Goal: Information Seeking & Learning: Learn about a topic

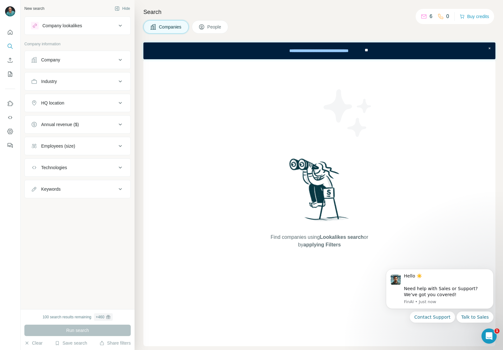
click at [73, 84] on div "Industry" at bounding box center [73, 81] width 85 height 6
click at [63, 95] on input at bounding box center [74, 97] width 78 height 7
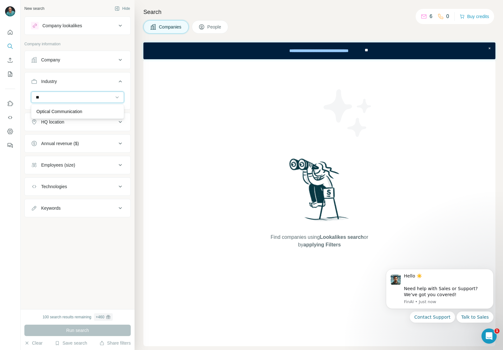
type input "*"
type input "*******"
click at [42, 96] on input "*******" at bounding box center [74, 97] width 78 height 7
type input "*"
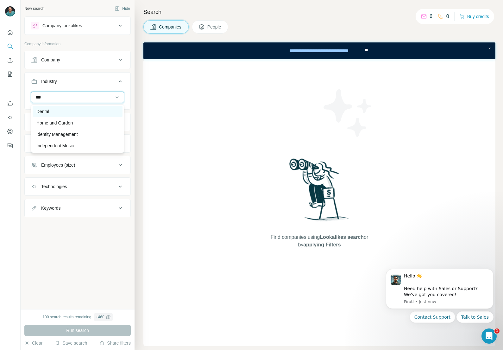
type input "***"
click at [44, 110] on p "Dental" at bounding box center [42, 111] width 13 height 6
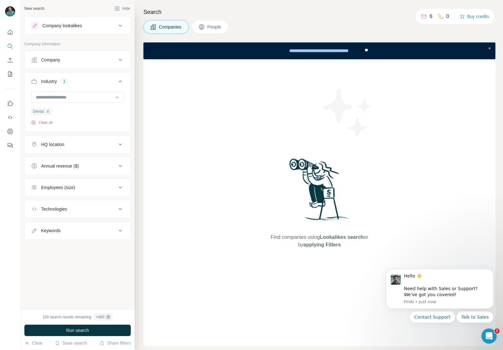
click at [57, 208] on div "Technologies" at bounding box center [54, 209] width 26 height 6
click at [56, 225] on input "text" at bounding box center [77, 224] width 93 height 11
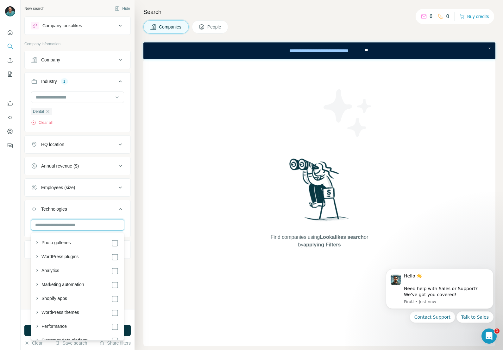
type input "*"
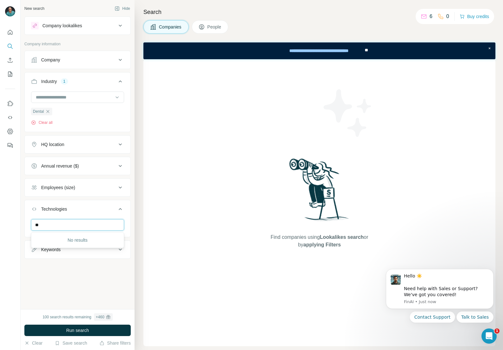
type input "*"
type input "*******"
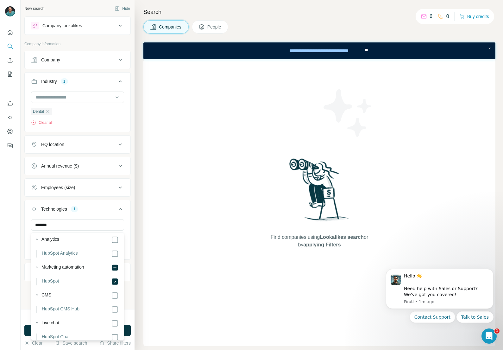
scroll to position [2, 0]
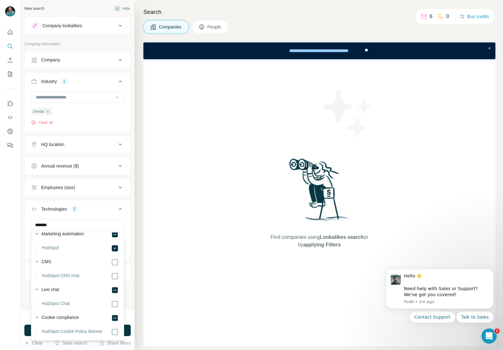
click at [16, 243] on div at bounding box center [10, 175] width 21 height 350
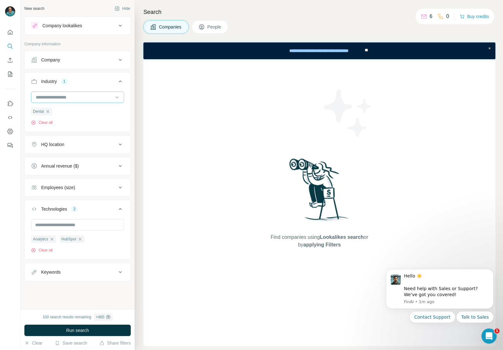
click at [57, 96] on input at bounding box center [74, 97] width 78 height 7
type input "*"
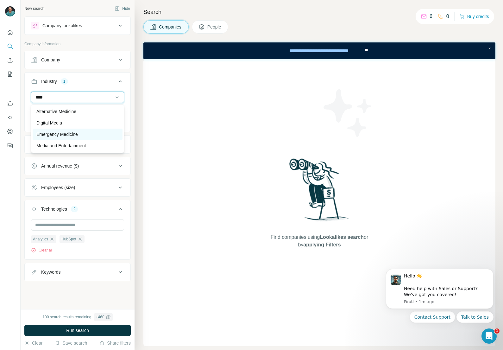
type input "****"
click at [63, 136] on p "Emergency Medicine" at bounding box center [56, 134] width 41 height 6
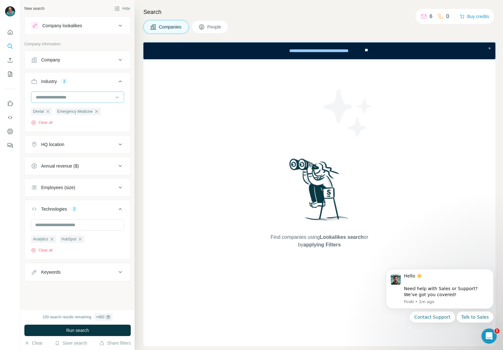
click at [50, 98] on input at bounding box center [74, 97] width 78 height 7
click at [51, 98] on input at bounding box center [74, 97] width 78 height 7
type input "*******"
click at [42, 109] on p "Medical" at bounding box center [43, 111] width 15 height 6
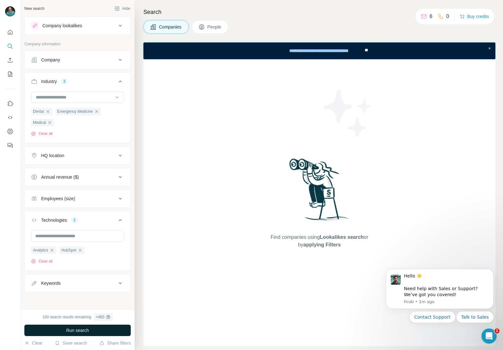
click at [75, 329] on span "Run search" at bounding box center [77, 330] width 23 height 6
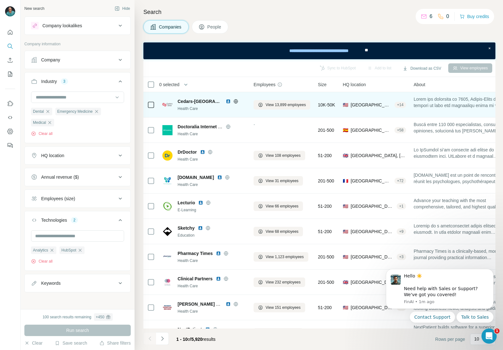
click at [190, 101] on span "Cedars-[GEOGRAPHIC_DATA]" at bounding box center [199, 101] width 45 height 6
click at [202, 101] on span "Cedars-[GEOGRAPHIC_DATA]" at bounding box center [199, 101] width 45 height 6
click at [181, 103] on span "Cedars-[GEOGRAPHIC_DATA]" at bounding box center [199, 101] width 45 height 6
drag, startPoint x: 183, startPoint y: 109, endPoint x: 190, endPoint y: 104, distance: 9.3
click at [183, 109] on div "Health Care" at bounding box center [211, 109] width 68 height 6
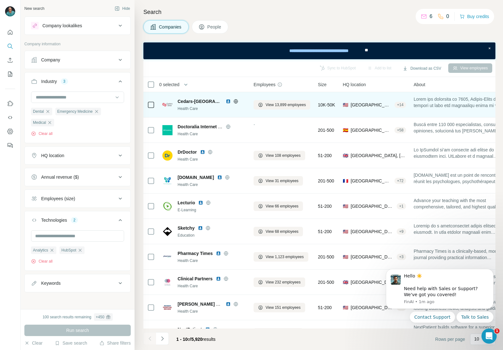
click at [190, 104] on div "Cedars-Sinai Health Care" at bounding box center [211, 104] width 68 height 13
click at [233, 100] on icon at bounding box center [235, 101] width 5 height 5
